Goal: Information Seeking & Learning: Learn about a topic

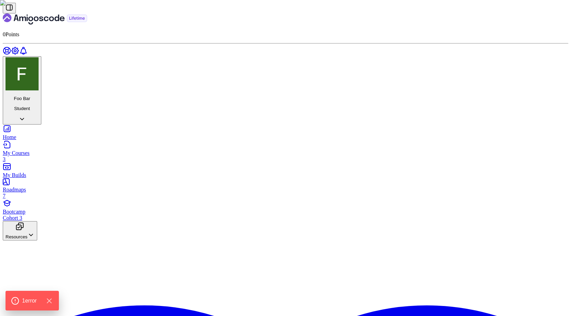
click at [40, 150] on div "My Courses 3" at bounding box center [286, 156] width 566 height 12
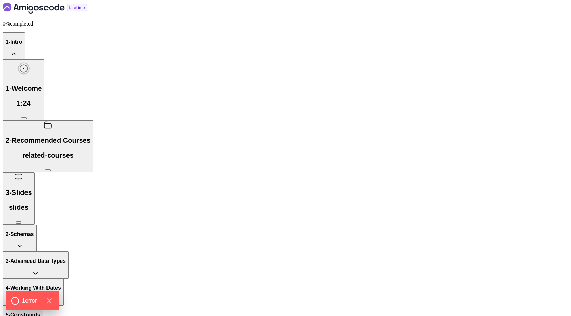
scroll to position [9, 0]
click at [91, 136] on h2 "2 - Recommended Courses related-courses" at bounding box center [48, 147] width 85 height 23
click at [32, 173] on div "3 - Slides slides" at bounding box center [19, 192] width 27 height 38
